Goal: Task Accomplishment & Management: Use online tool/utility

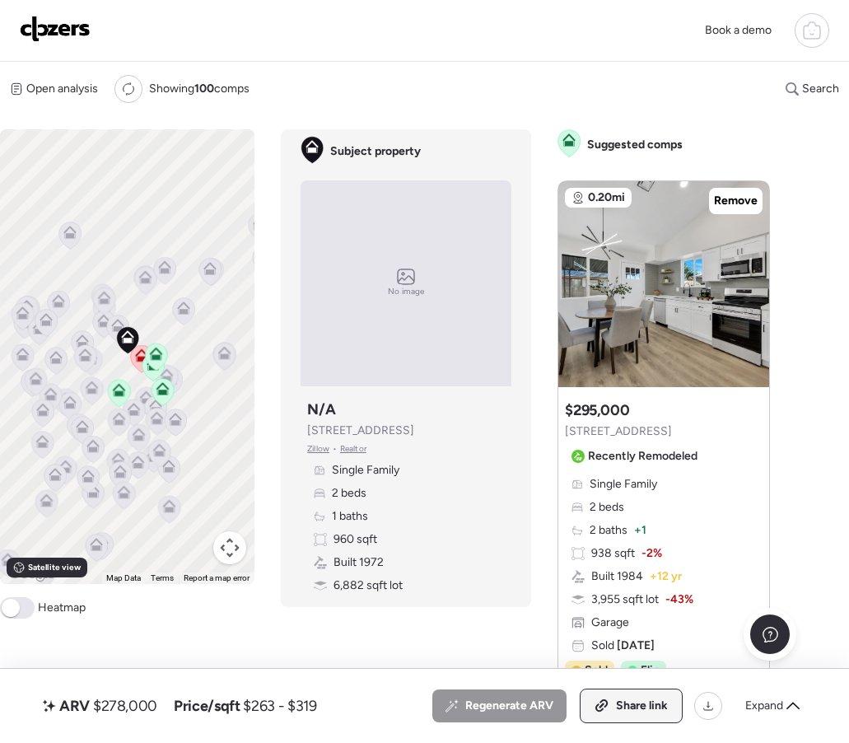
click at [632, 701] on span "Share link" at bounding box center [642, 706] width 52 height 16
click at [632, 701] on span "Link copied" at bounding box center [637, 706] width 62 height 16
click at [63, 46] on div "Book a demo" at bounding box center [424, 31] width 849 height 62
click at [62, 33] on img at bounding box center [55, 29] width 71 height 26
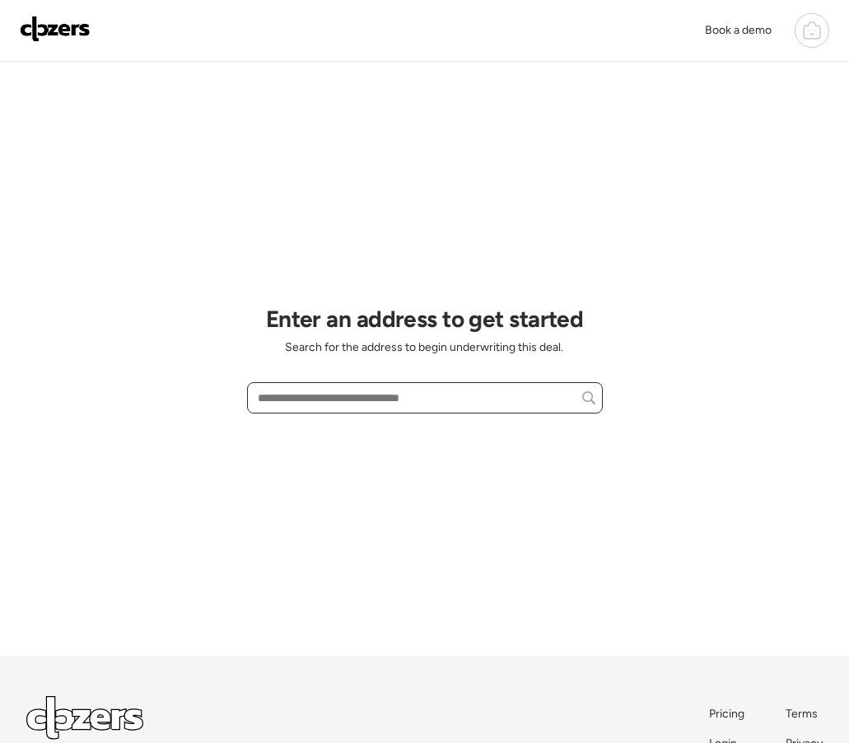
click at [284, 399] on input "text" at bounding box center [424, 397] width 341 height 23
paste input "**********"
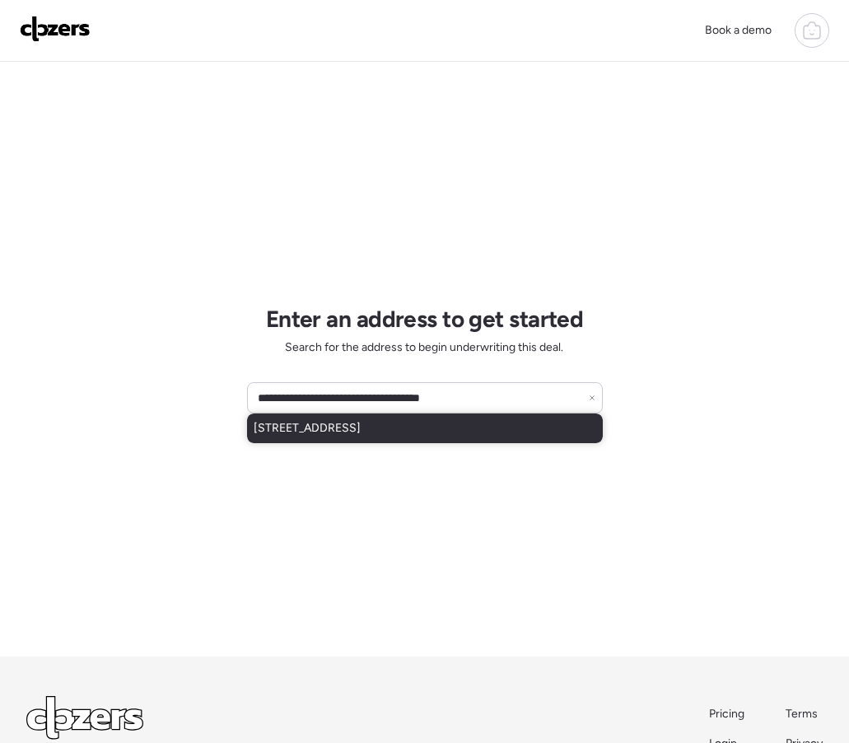
click at [361, 431] on span "5533 W West Wind Dr, Glendale, AZ, 85310" at bounding box center [307, 428] width 107 height 16
type input "**********"
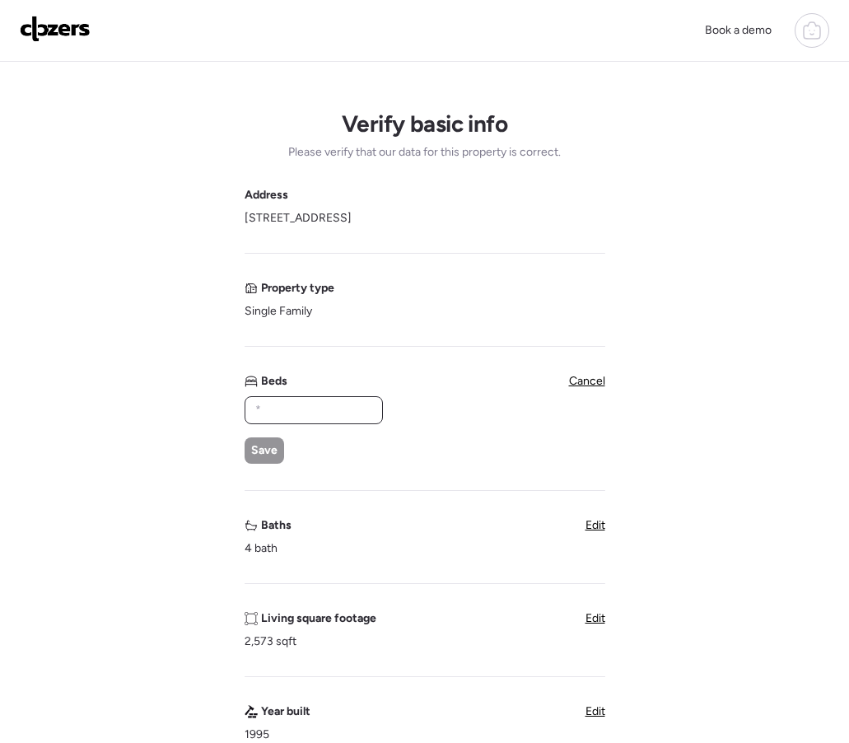
click at [322, 415] on input "text" at bounding box center [314, 410] width 124 height 23
type input "*"
click at [586, 526] on span "Edit" at bounding box center [596, 525] width 20 height 14
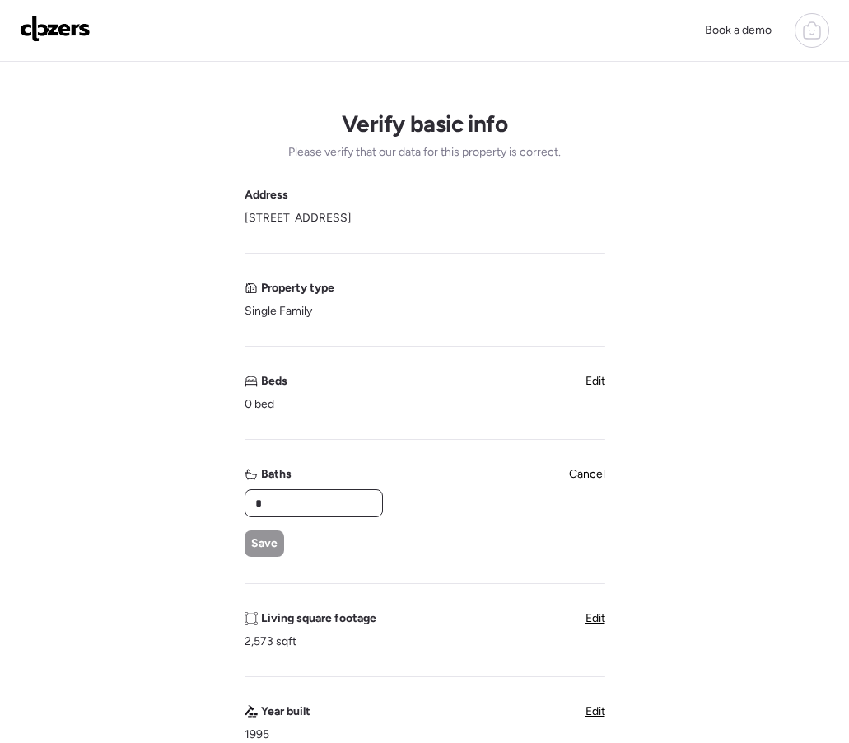
click at [336, 510] on input "*" at bounding box center [314, 503] width 124 height 23
type input "***"
click at [273, 540] on span "Save" at bounding box center [264, 543] width 26 height 16
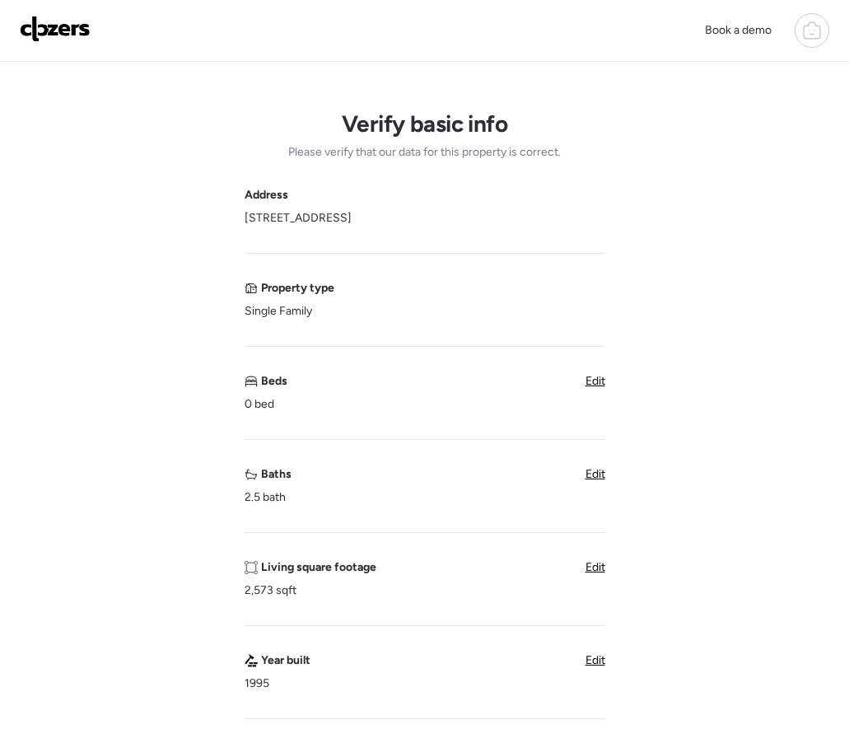
drag, startPoint x: 592, startPoint y: 382, endPoint x: 567, endPoint y: 391, distance: 26.3
click at [592, 381] on span "Edit" at bounding box center [596, 381] width 20 height 14
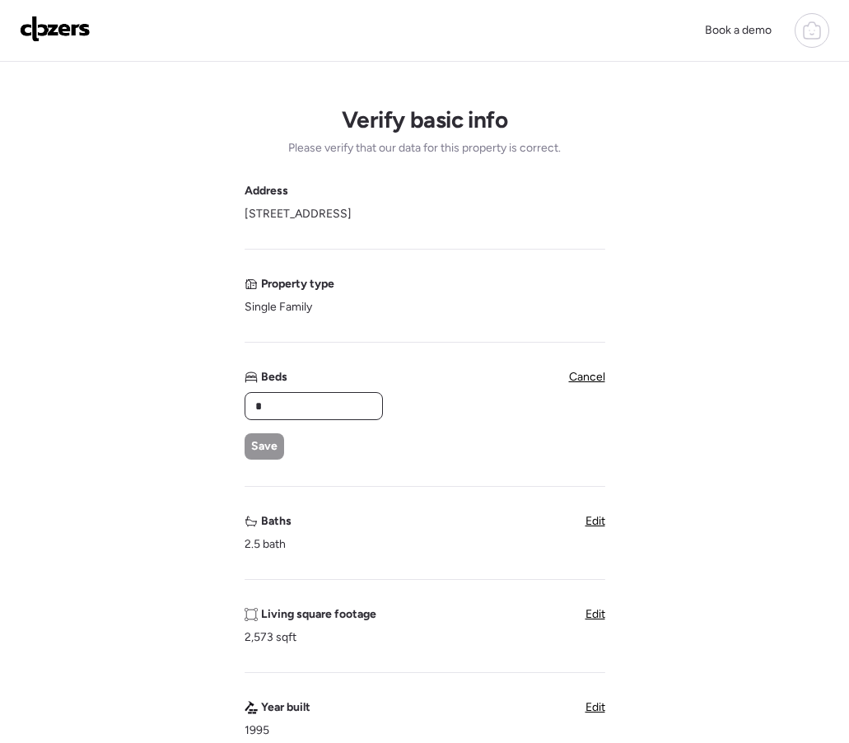
click at [325, 410] on input "*" at bounding box center [314, 406] width 124 height 23
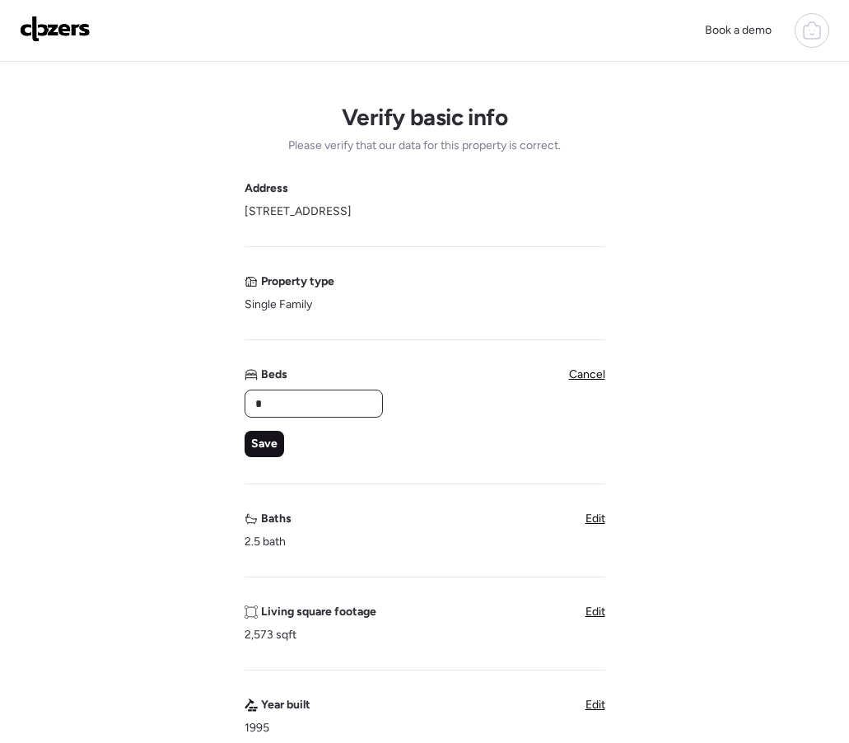
type input "*"
click at [271, 443] on span "Save" at bounding box center [264, 444] width 26 height 16
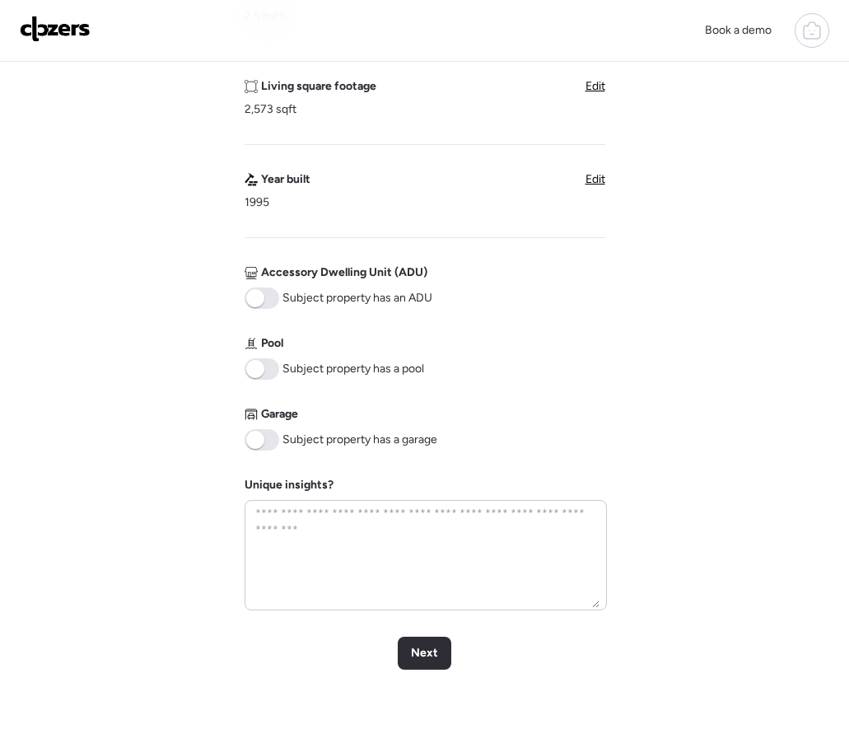
scroll to position [497, 0]
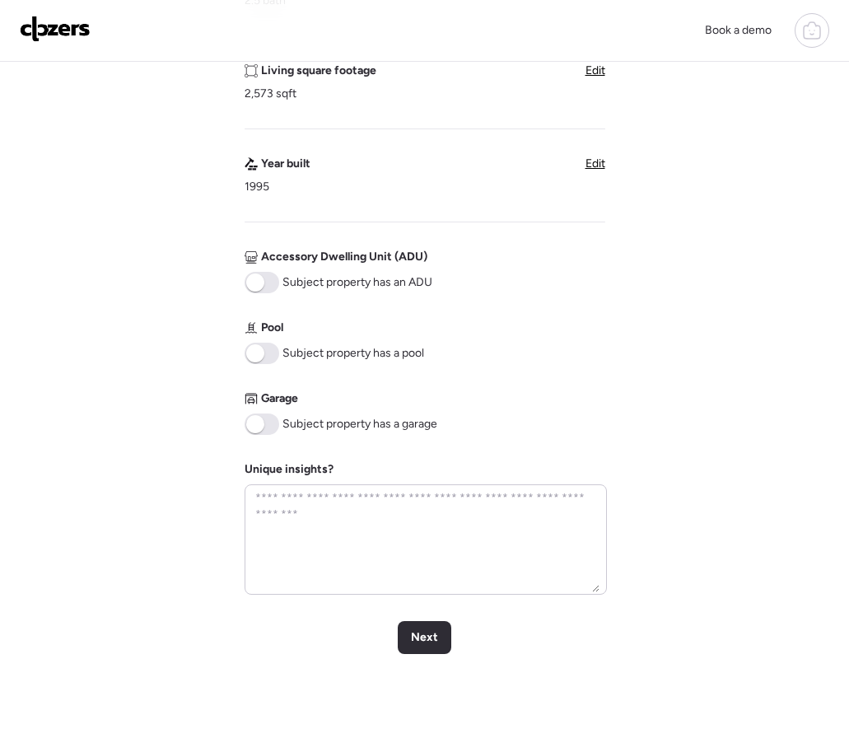
drag, startPoint x: 253, startPoint y: 428, endPoint x: 258, endPoint y: 437, distance: 10.3
click at [253, 428] on span at bounding box center [255, 424] width 18 height 18
click at [421, 642] on span "Next" at bounding box center [424, 637] width 27 height 16
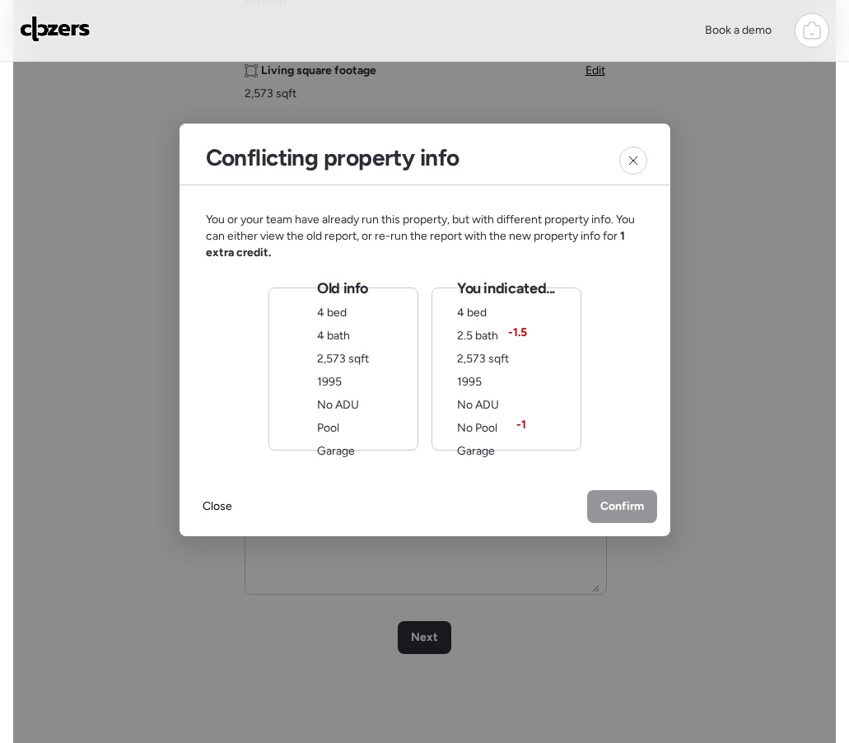
click at [385, 354] on div "Old info 4 bed 4 bath 2,573 sqft 1995 No ADU Pool Garage" at bounding box center [343, 368] width 150 height 163
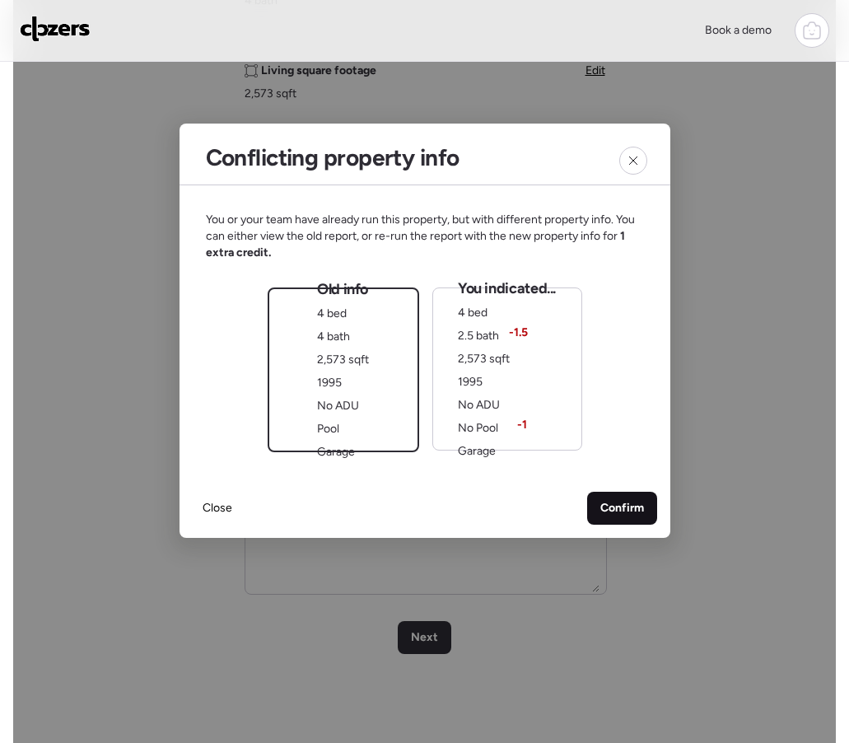
click at [622, 497] on div "Confirm" at bounding box center [622, 508] width 70 height 33
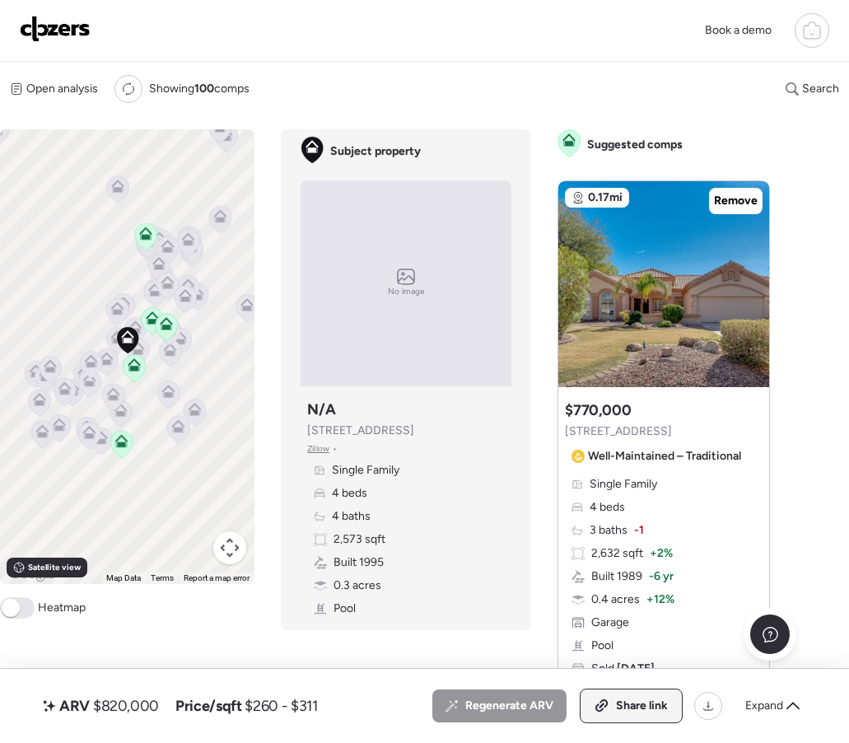
click at [646, 707] on span "Share link" at bounding box center [642, 706] width 52 height 16
click at [63, 21] on img at bounding box center [55, 29] width 71 height 26
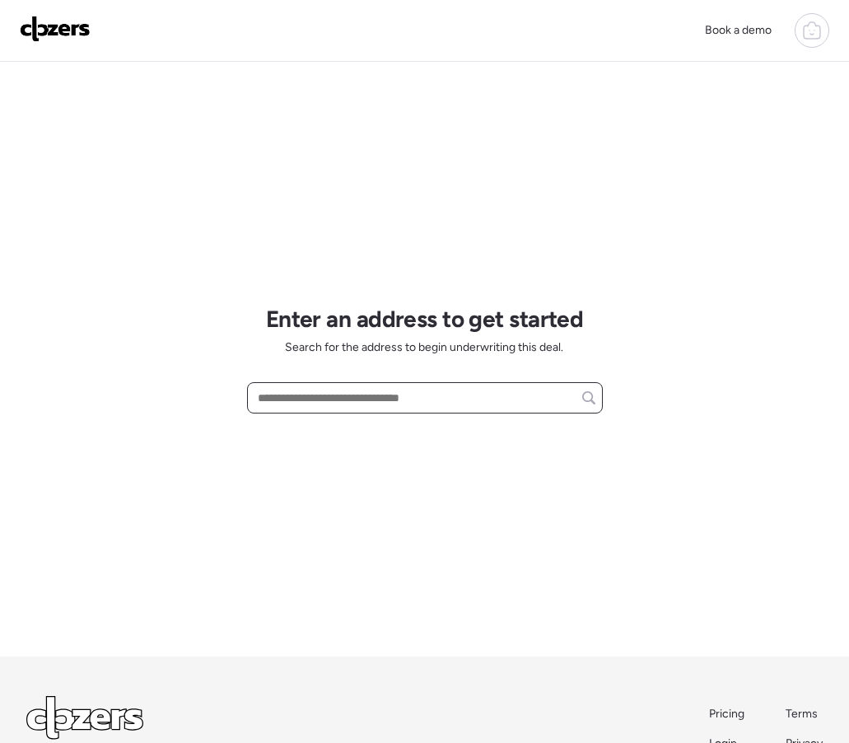
click at [284, 395] on input "text" at bounding box center [424, 397] width 341 height 23
paste input "**********"
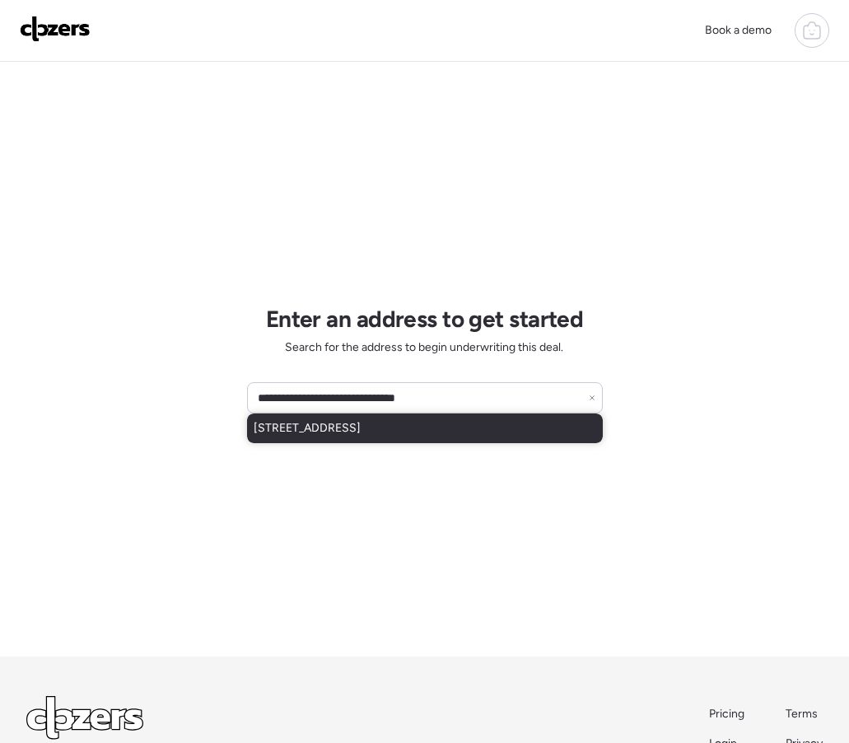
click at [340, 429] on span "5815 S 27th St, Phoenix, AZ, 85040" at bounding box center [307, 428] width 107 height 16
type input "**********"
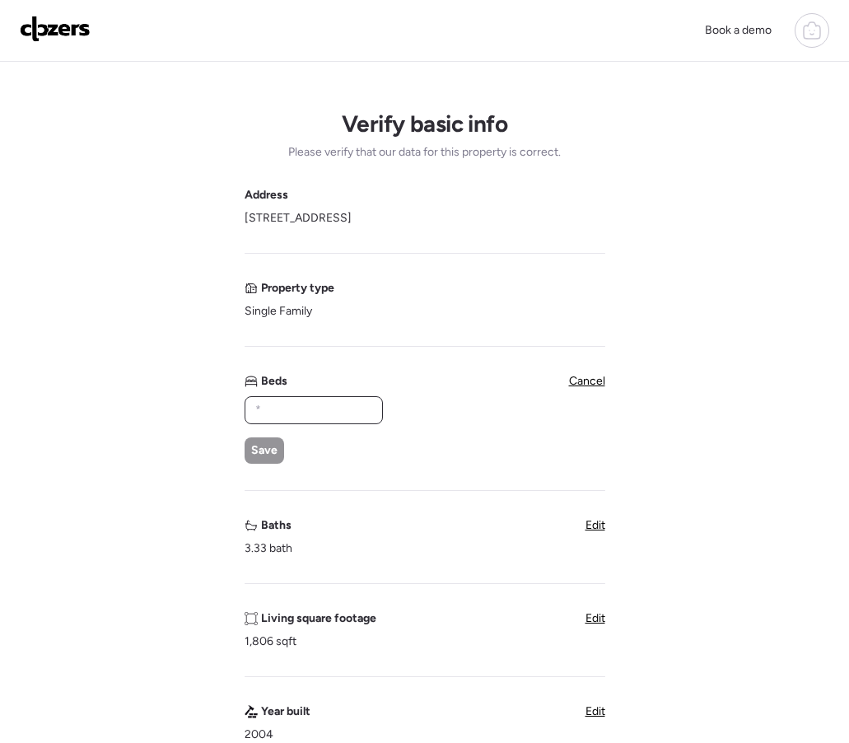
click at [321, 415] on input "text" at bounding box center [314, 410] width 124 height 23
type input "*"
click at [245, 446] on div "Save" at bounding box center [265, 450] width 40 height 26
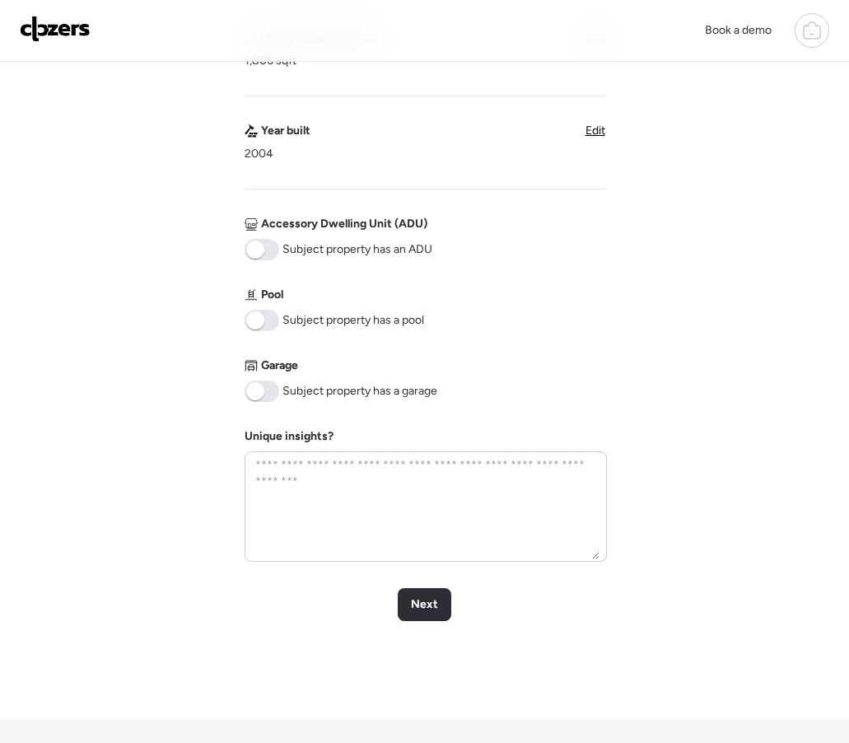
scroll to position [548, 0]
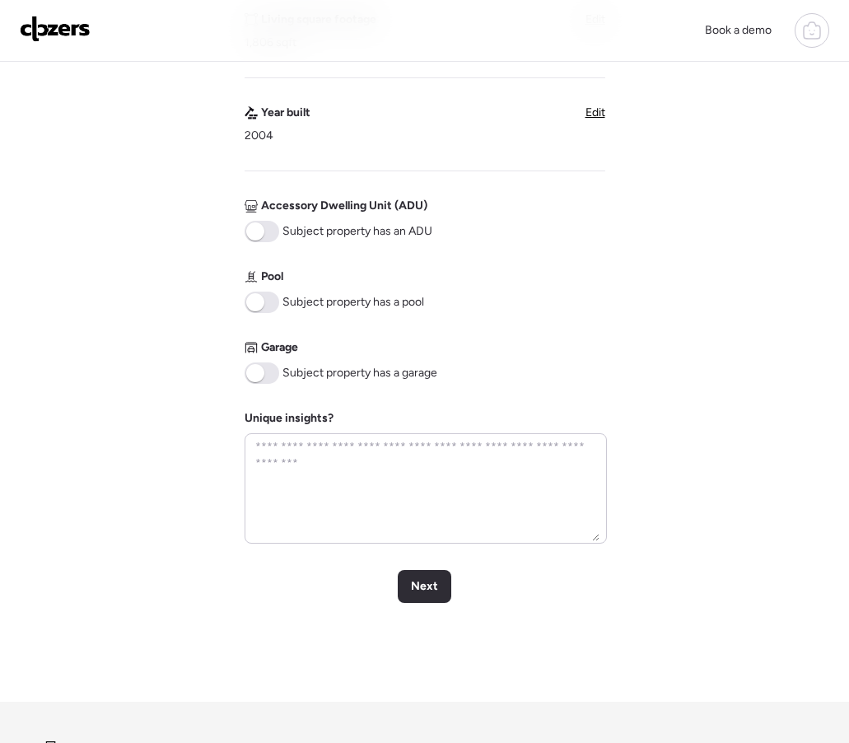
click at [254, 372] on span at bounding box center [255, 373] width 18 height 18
click at [416, 595] on span "Next" at bounding box center [424, 586] width 27 height 16
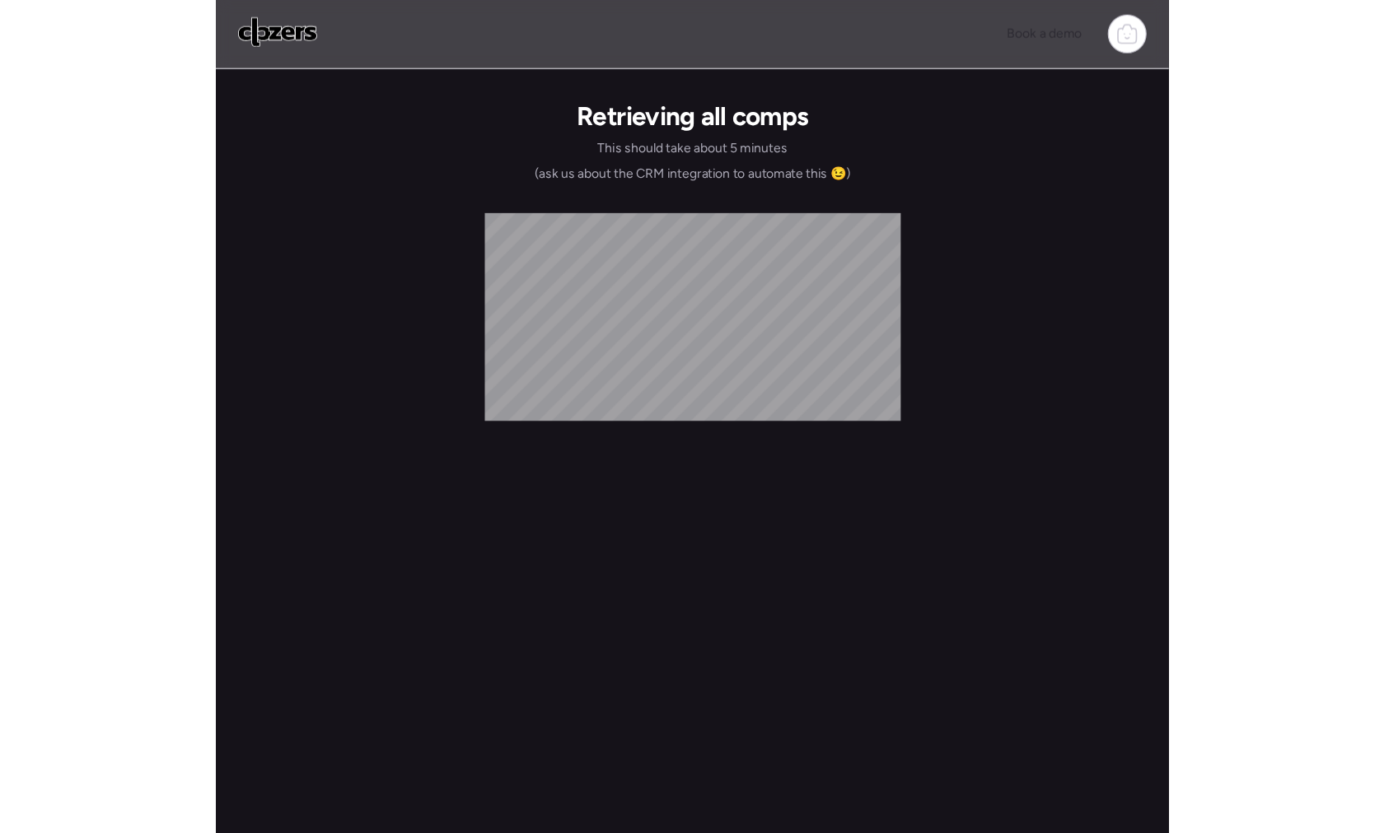
scroll to position [0, 0]
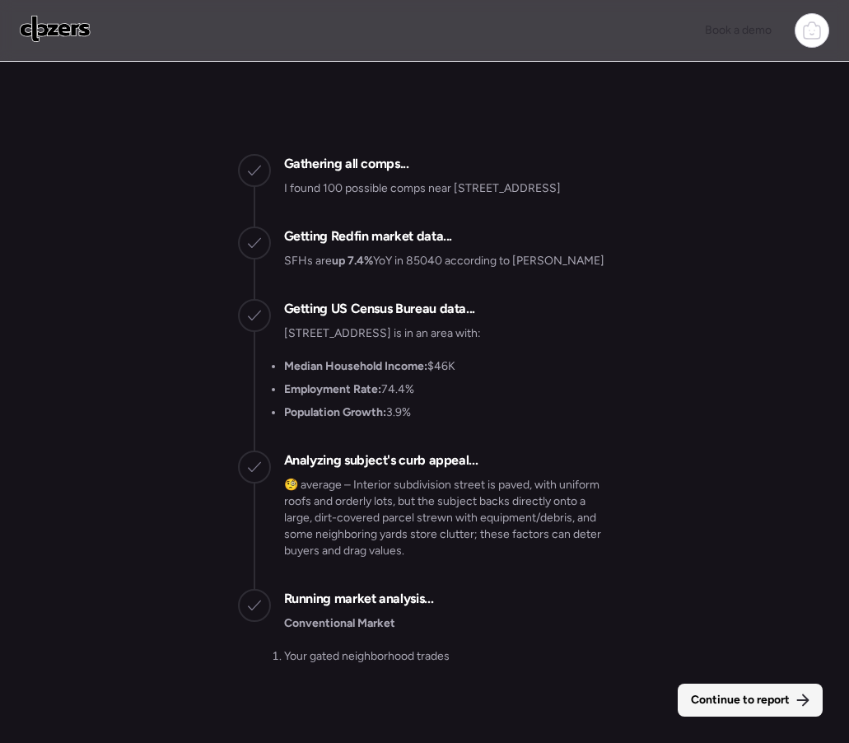
click at [714, 700] on span "Continue to report" at bounding box center [740, 700] width 99 height 16
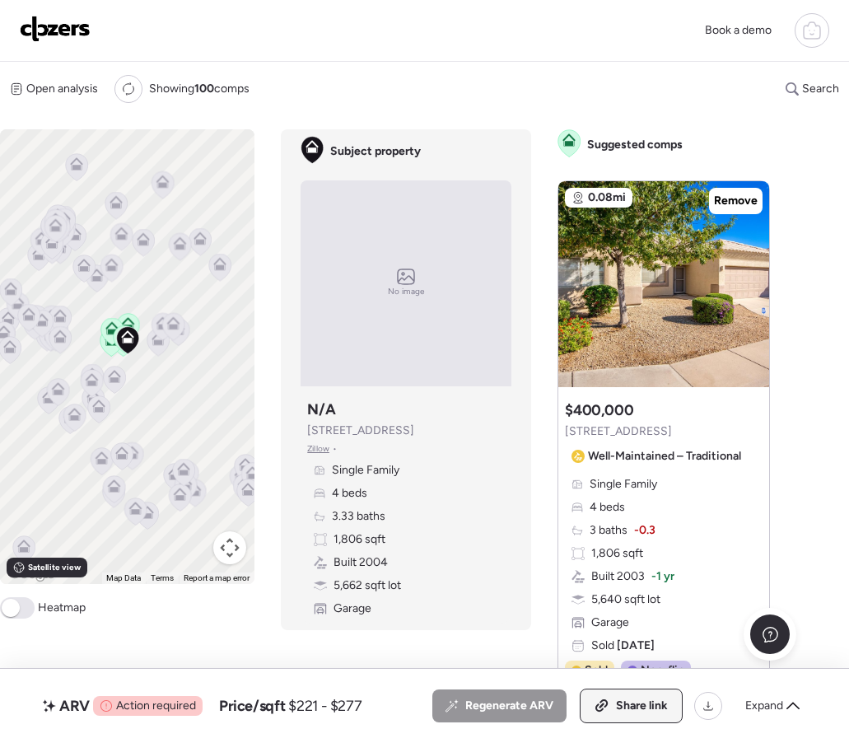
click at [624, 709] on span "Share link" at bounding box center [642, 706] width 52 height 16
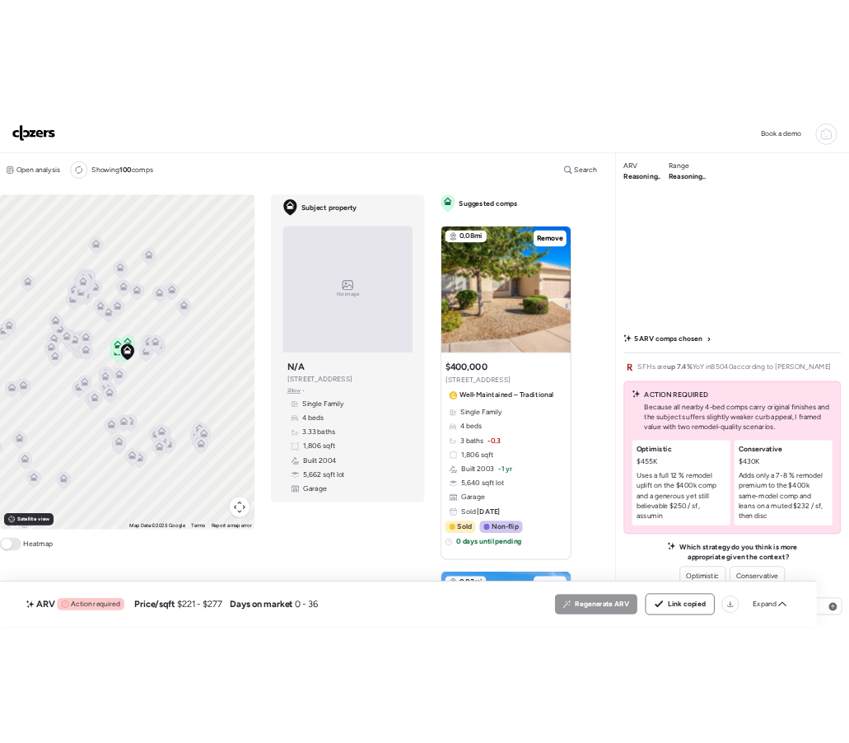
scroll to position [633, 0]
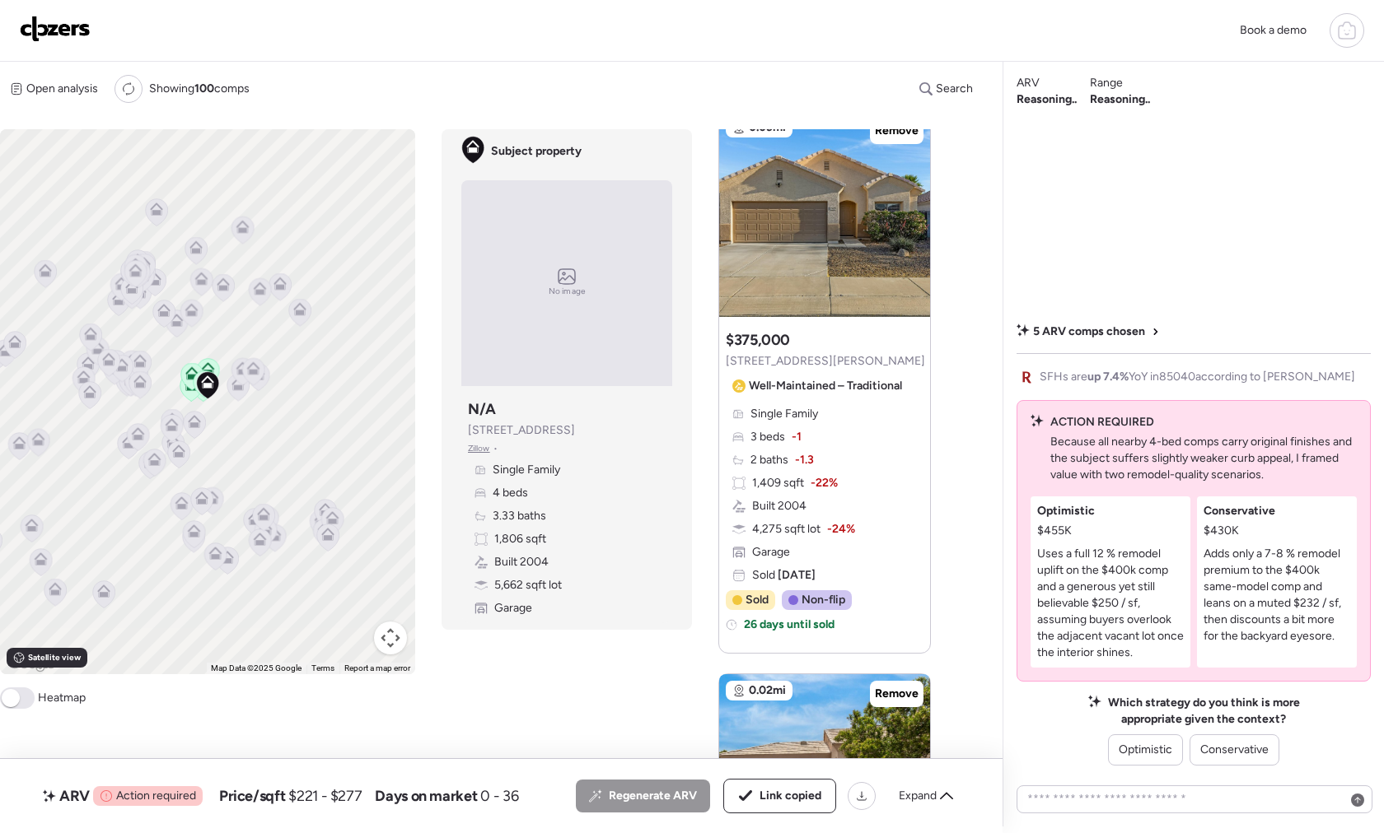
click at [848, 574] on p "Uses a full 12 % remodel uplift on the $400k comp and a generous yet still beli…" at bounding box center [1110, 603] width 147 height 115
click at [848, 742] on span "Optimistic" at bounding box center [1145, 750] width 54 height 16
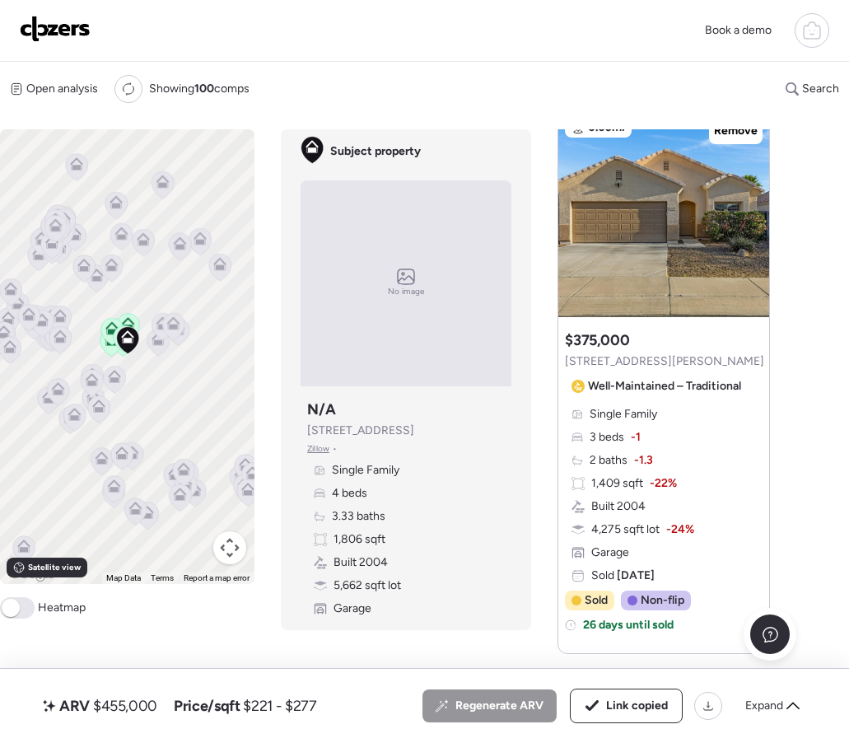
click at [55, 18] on img at bounding box center [55, 29] width 71 height 26
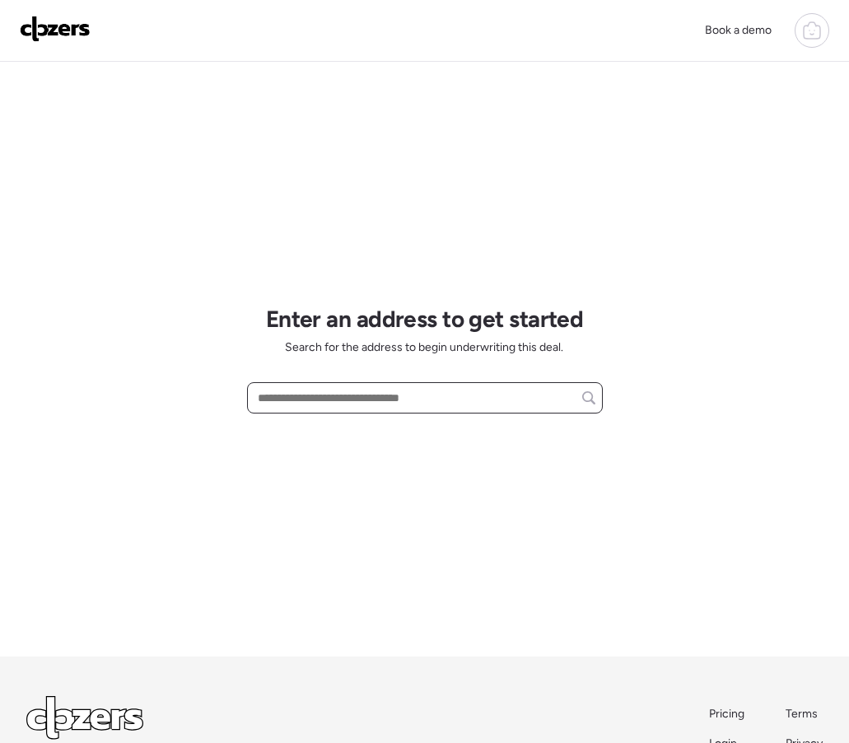
click at [293, 399] on input "text" at bounding box center [424, 397] width 341 height 23
paste input "**********"
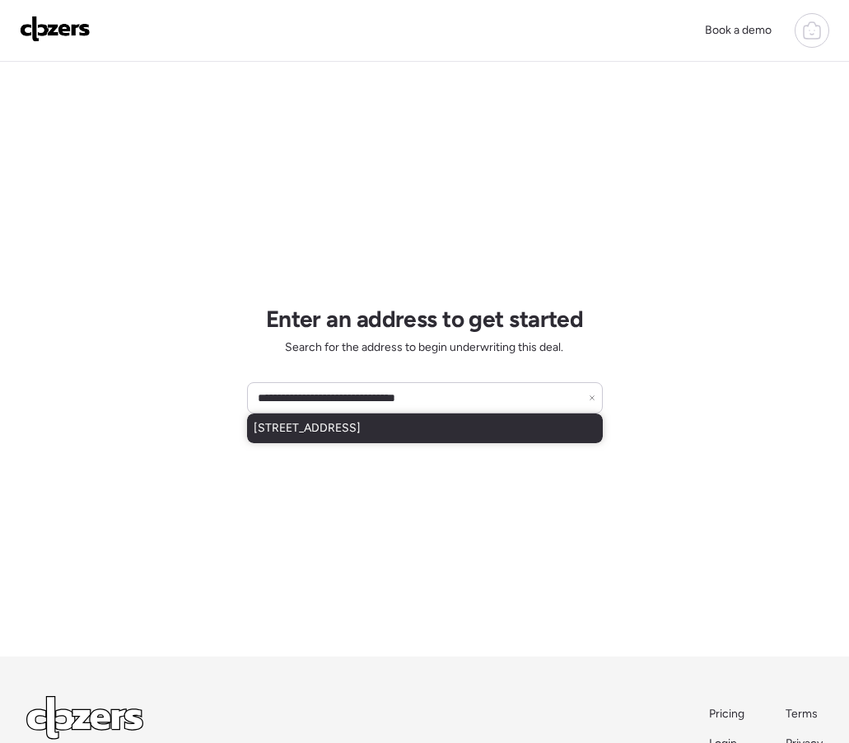
click at [377, 437] on div "2301 N 39th Ln, Phoenix, AZ, 85009" at bounding box center [425, 428] width 356 height 30
type input "**********"
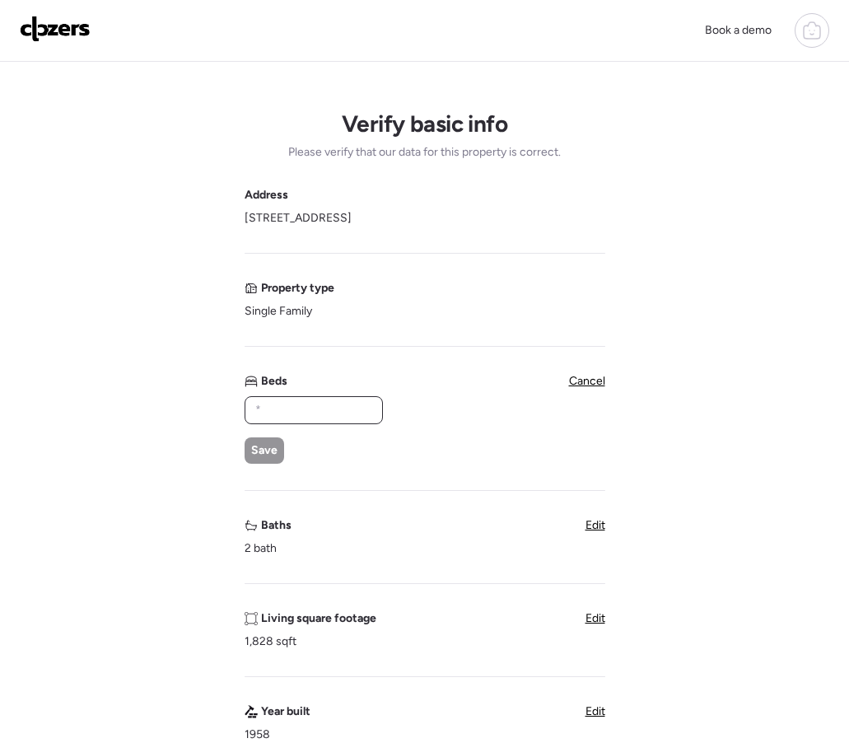
click at [296, 418] on input "text" at bounding box center [314, 410] width 124 height 23
type input "*"
click at [263, 448] on span "Save" at bounding box center [264, 450] width 26 height 16
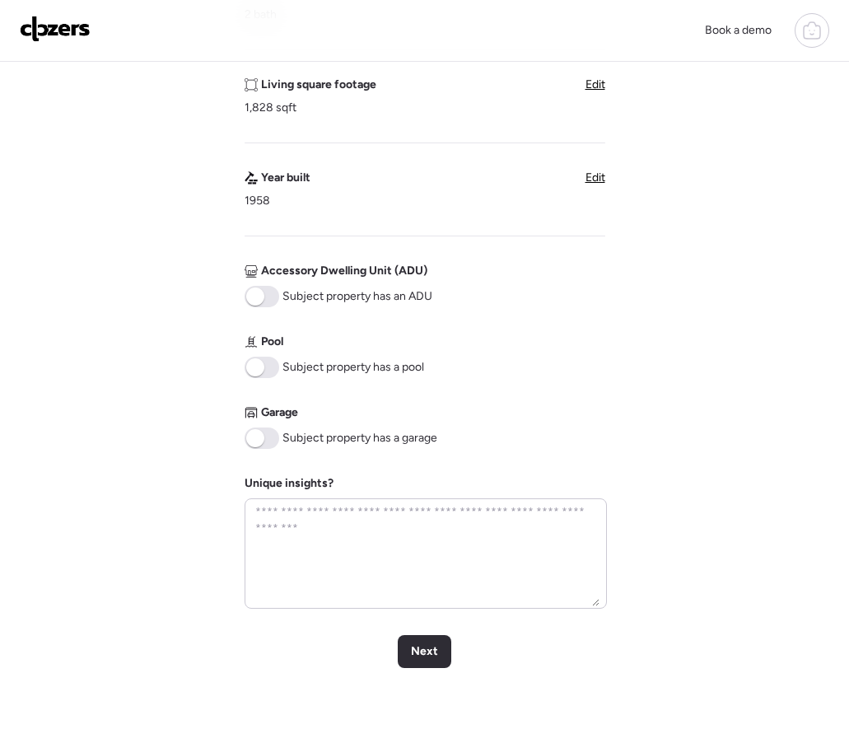
scroll to position [550, 0]
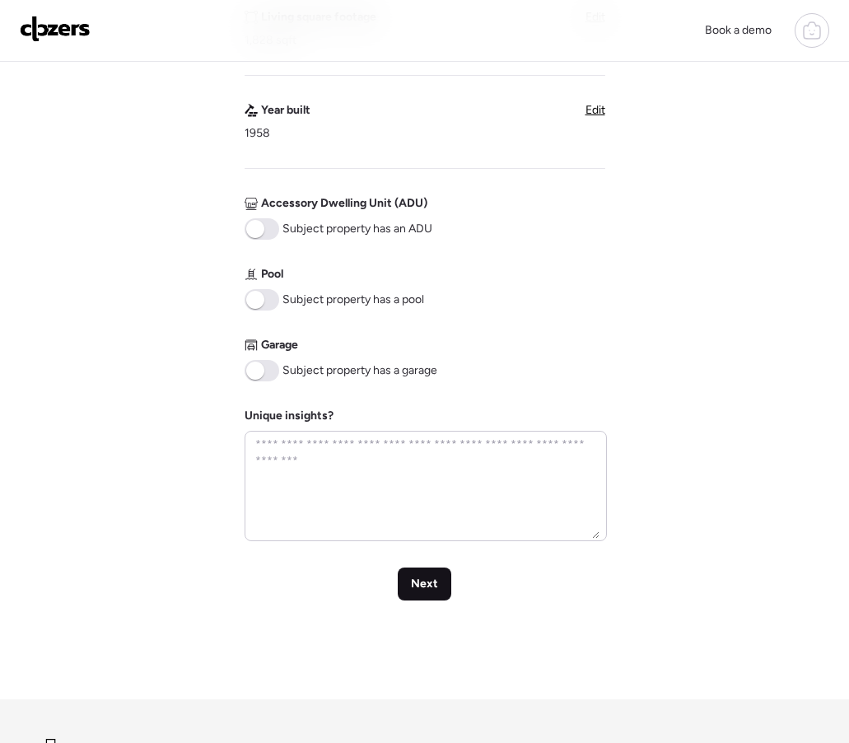
click at [424, 594] on div "Next" at bounding box center [425, 583] width 54 height 33
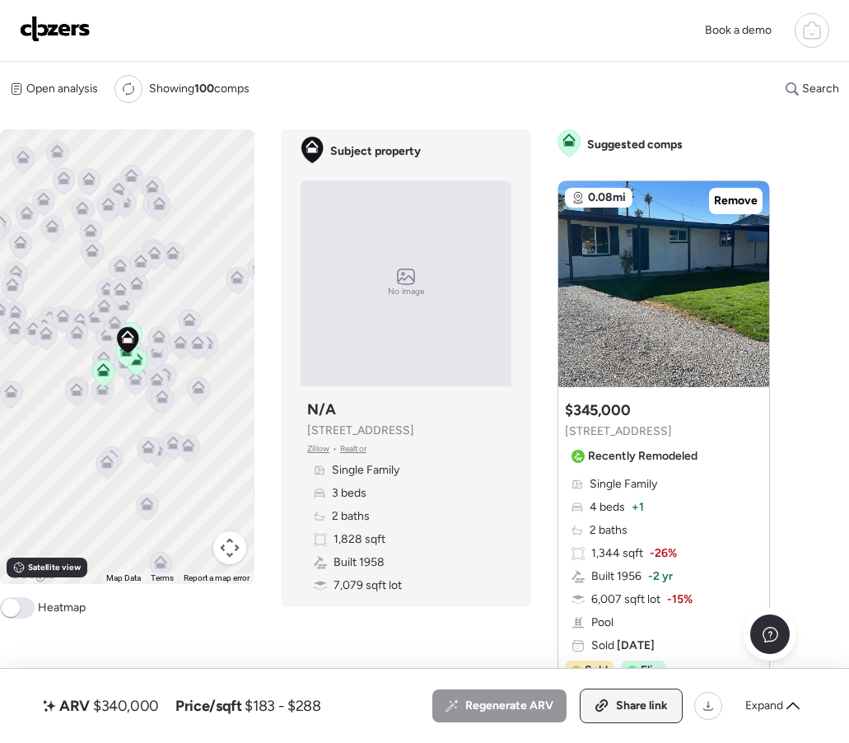
click at [596, 701] on icon at bounding box center [602, 705] width 15 height 13
click at [63, 27] on img at bounding box center [55, 29] width 71 height 26
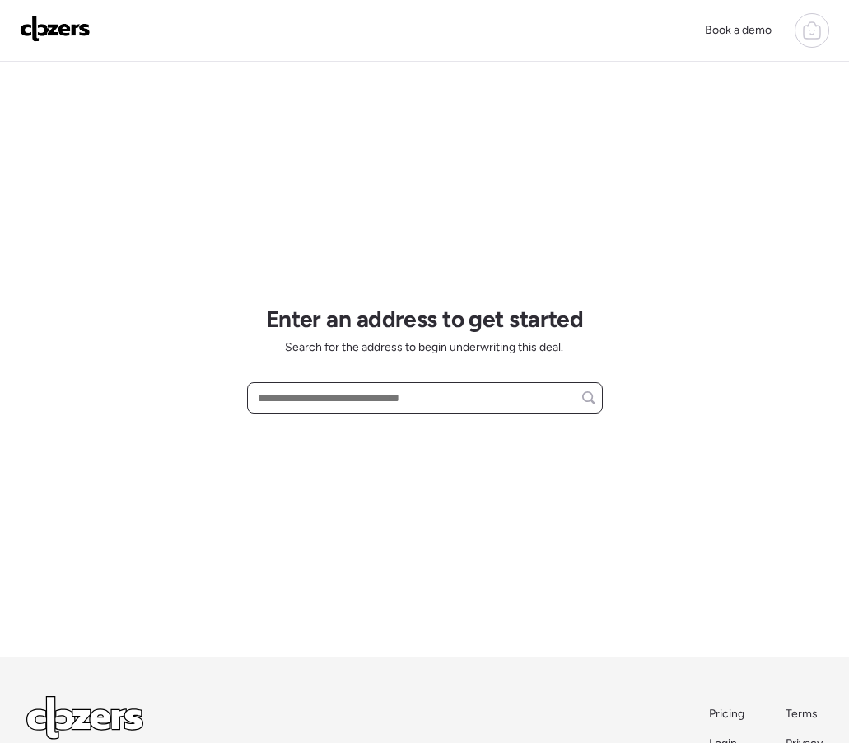
paste input "**********"
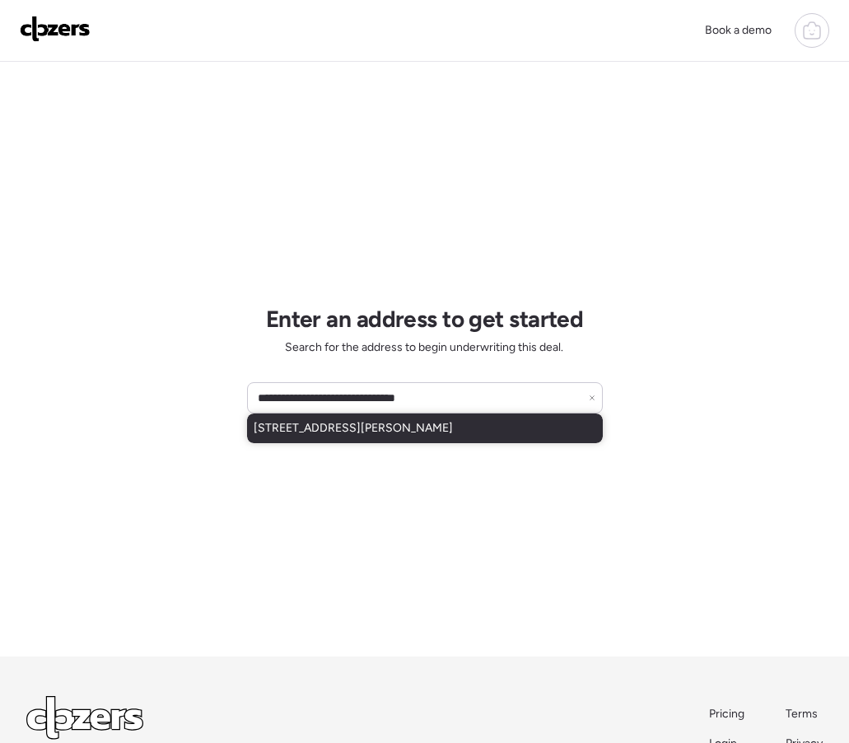
click at [354, 434] on span "[STREET_ADDRESS][PERSON_NAME]" at bounding box center [353, 428] width 199 height 16
type input "**********"
